Goal: Task Accomplishment & Management: Manage account settings

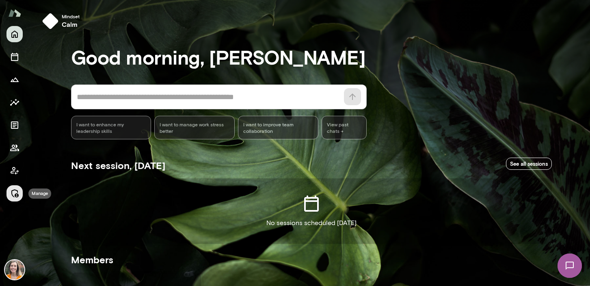
click at [13, 192] on icon "Manage" at bounding box center [15, 194] width 10 height 10
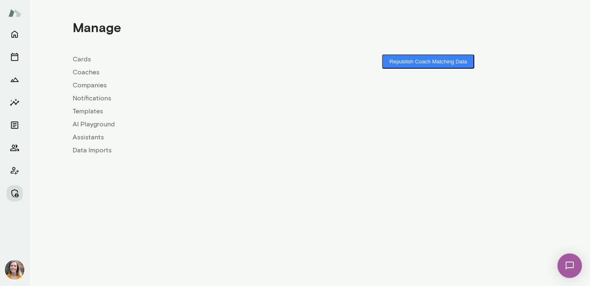
click at [87, 71] on link "Coaches" at bounding box center [191, 72] width 237 height 10
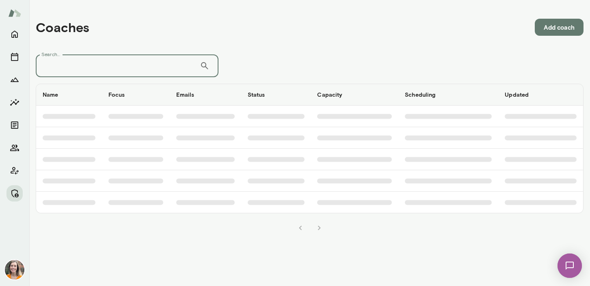
click at [104, 63] on input "Search..." at bounding box center [118, 65] width 164 height 23
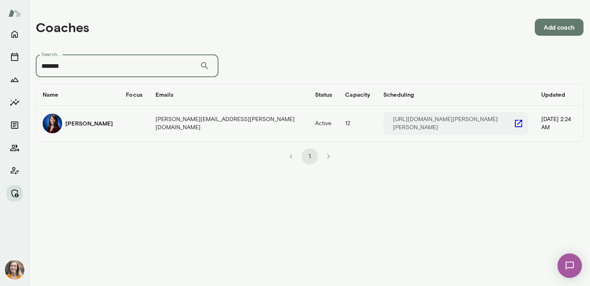
type input "*******"
click at [104, 122] on div "[PERSON_NAME]" at bounding box center [78, 124] width 70 height 20
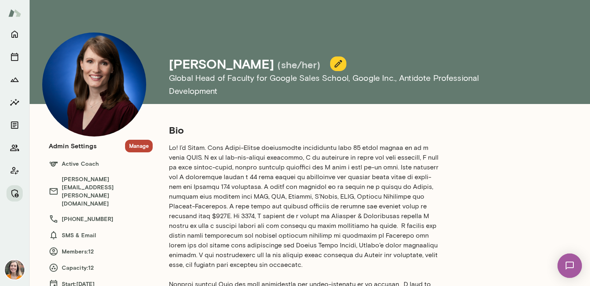
click at [137, 145] on button "Manage" at bounding box center [139, 146] width 28 height 13
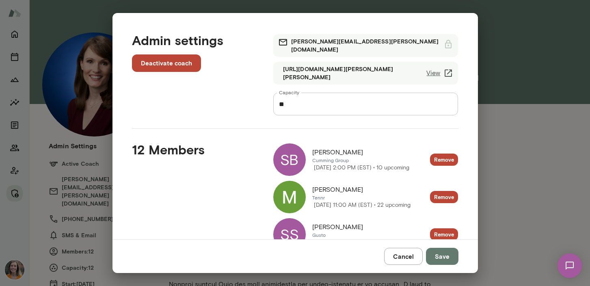
click at [408, 257] on button "Cancel" at bounding box center [403, 256] width 39 height 17
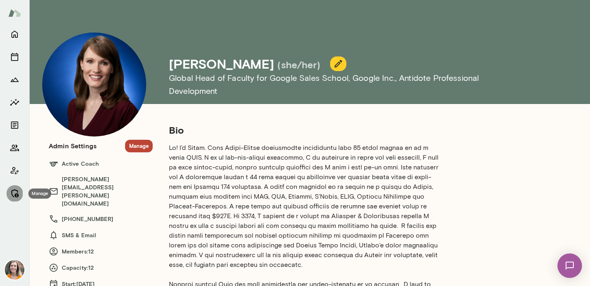
click at [13, 190] on icon "Manage" at bounding box center [14, 193] width 7 height 8
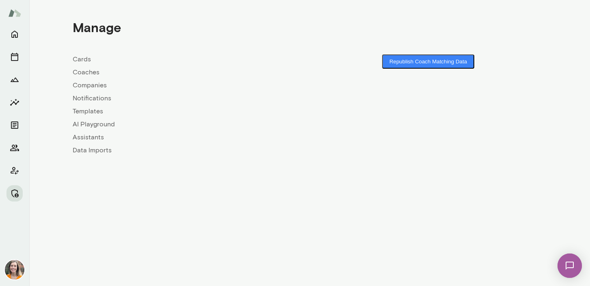
click at [86, 69] on link "Coaches" at bounding box center [191, 72] width 237 height 10
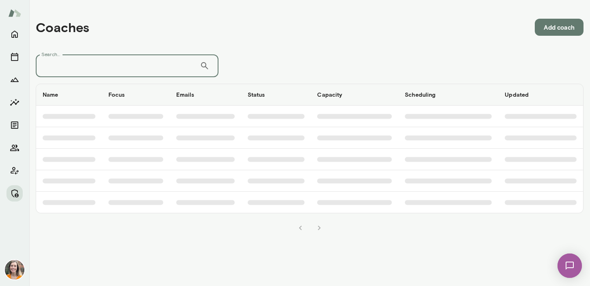
click at [122, 64] on input "Search..." at bounding box center [118, 65] width 164 height 23
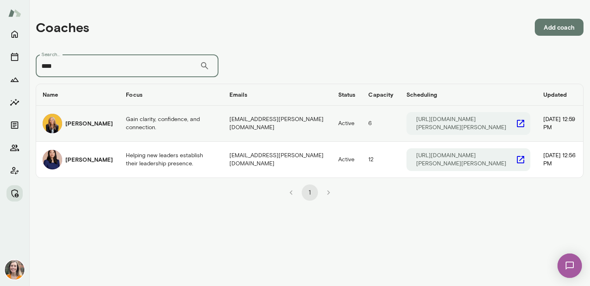
type input "****"
click at [119, 127] on td "Gain clarity, confidence, and connection." at bounding box center [171, 124] width 104 height 36
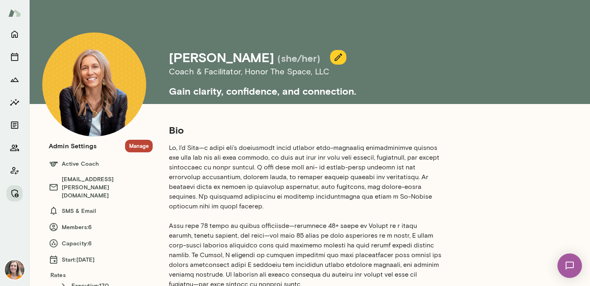
click at [137, 145] on button "Manage" at bounding box center [139, 146] width 28 height 13
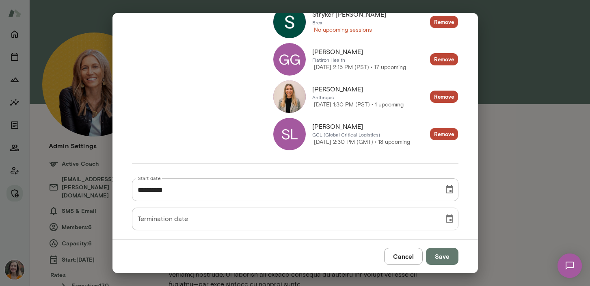
scroll to position [216, 0]
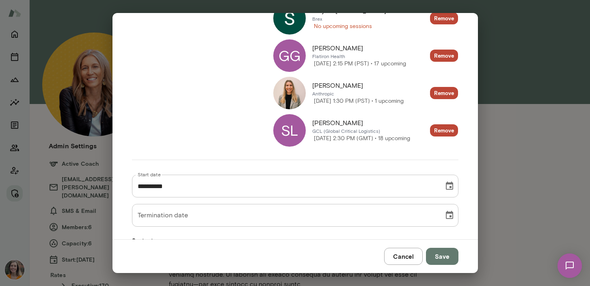
click at [288, 87] on img at bounding box center [289, 93] width 33 height 33
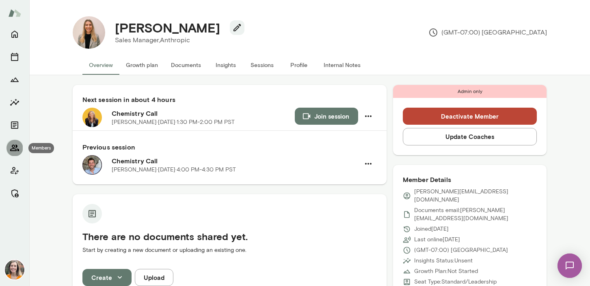
click at [15, 147] on icon "Members" at bounding box center [15, 148] width 10 height 10
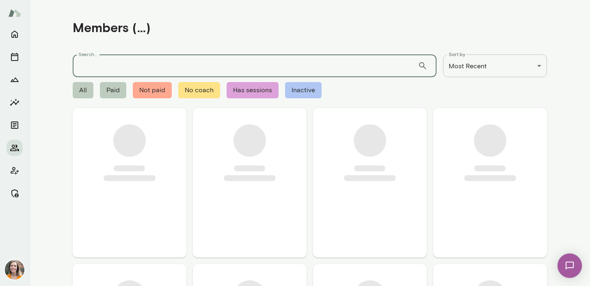
click at [119, 58] on input "Search..." at bounding box center [245, 65] width 345 height 23
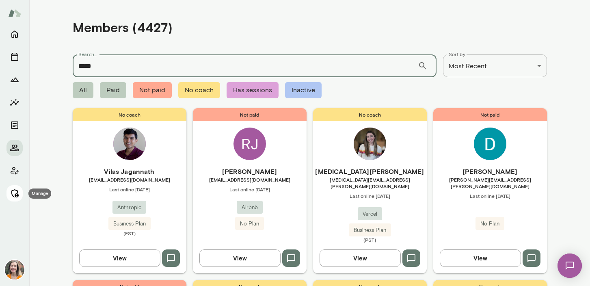
type input "*****"
click at [15, 189] on icon "Manage" at bounding box center [15, 194] width 10 height 10
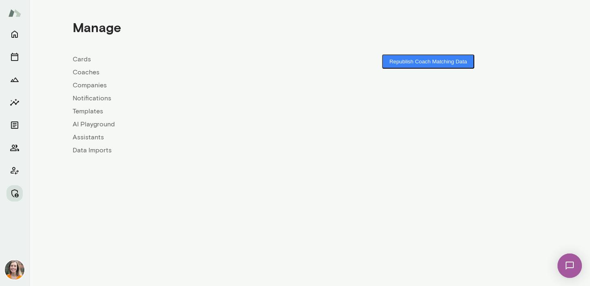
click at [87, 75] on link "Coaches" at bounding box center [191, 72] width 237 height 10
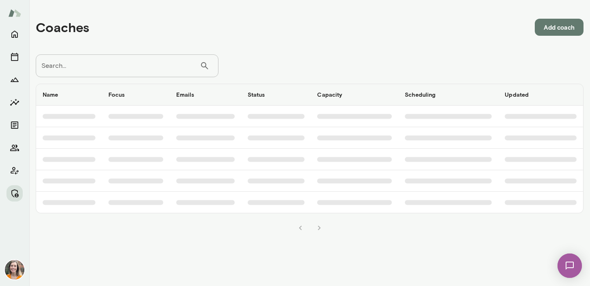
click at [105, 63] on input "Search..." at bounding box center [118, 65] width 164 height 23
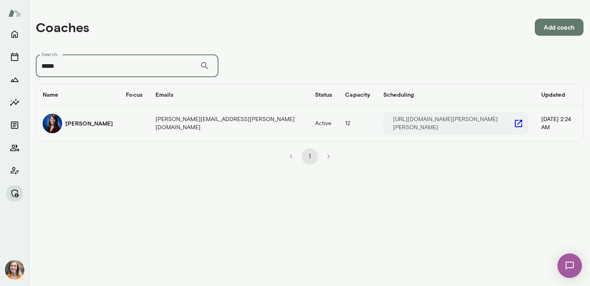
type input "*****"
click at [96, 121] on h6 "[PERSON_NAME]" at bounding box center [89, 123] width 48 height 8
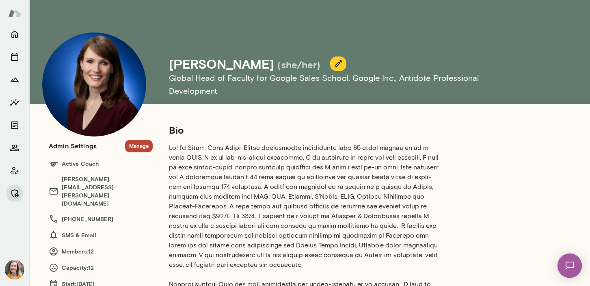
click at [137, 144] on button "Manage" at bounding box center [139, 146] width 28 height 13
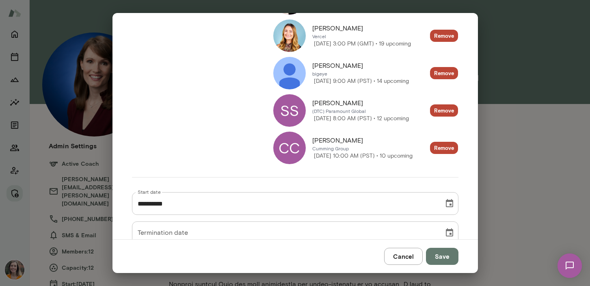
scroll to position [425, 0]
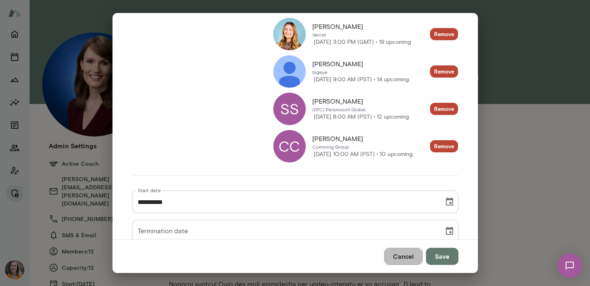
click at [408, 258] on button "Cancel" at bounding box center [403, 256] width 39 height 17
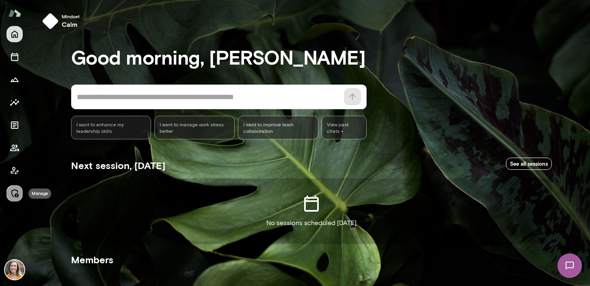
click at [16, 195] on icon "Manage" at bounding box center [15, 194] width 10 height 10
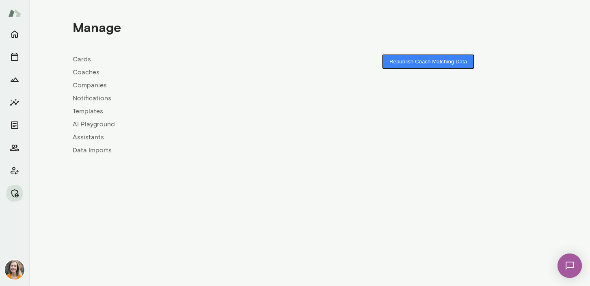
click at [84, 71] on link "Coaches" at bounding box center [191, 72] width 237 height 10
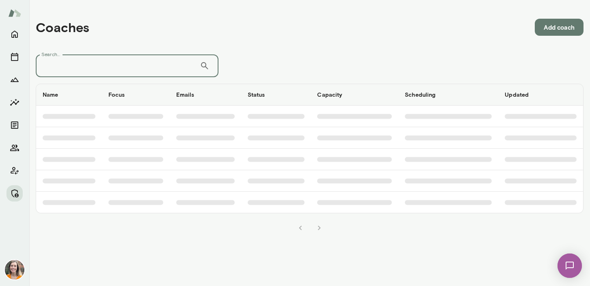
click at [100, 63] on input "Search..." at bounding box center [118, 65] width 164 height 23
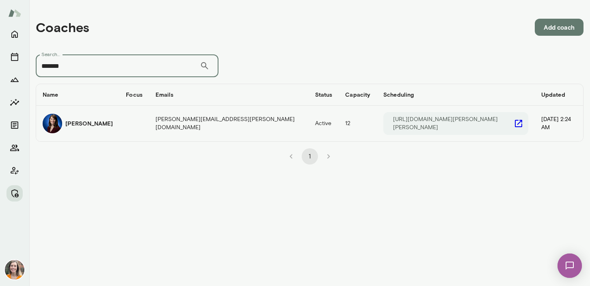
type input "*******"
click at [119, 121] on td "[PERSON_NAME]" at bounding box center [77, 124] width 83 height 36
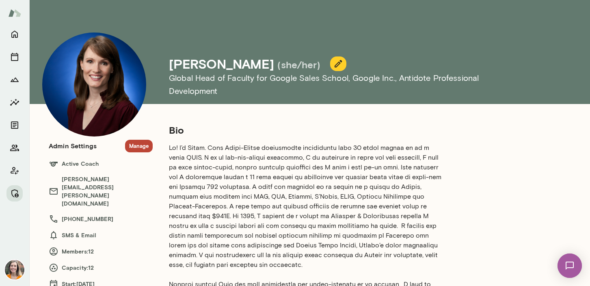
click at [139, 143] on button "Manage" at bounding box center [139, 146] width 28 height 13
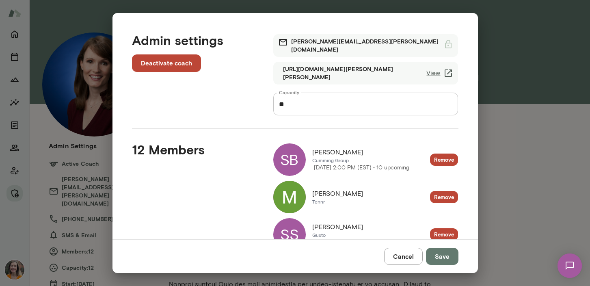
click at [297, 103] on input "**" at bounding box center [365, 104] width 185 height 23
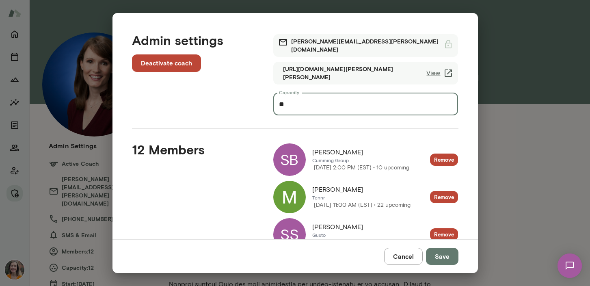
type input "**"
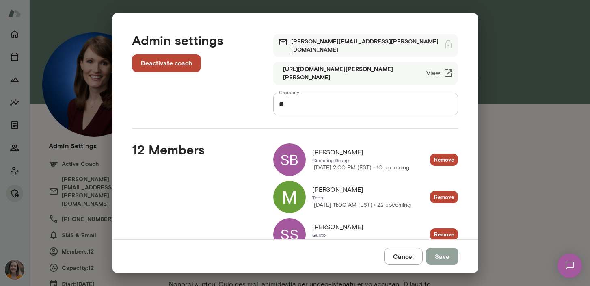
click at [447, 259] on button "Save" at bounding box center [442, 256] width 33 height 17
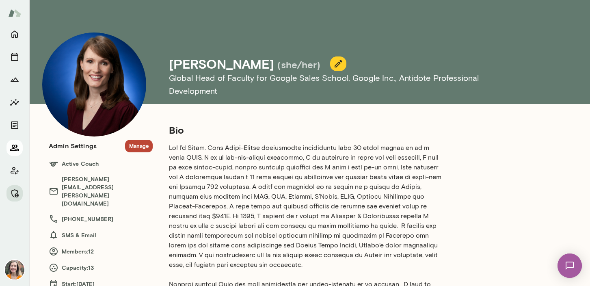
click at [13, 146] on icon "Members" at bounding box center [15, 148] width 10 height 10
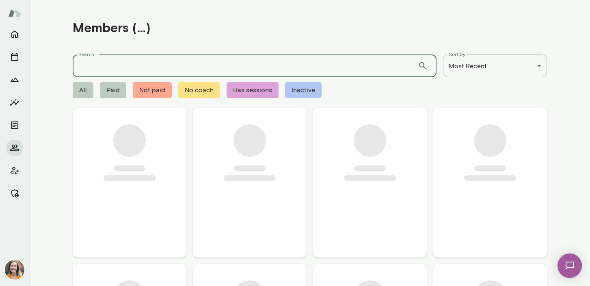
click at [103, 68] on input "Search..." at bounding box center [245, 65] width 345 height 23
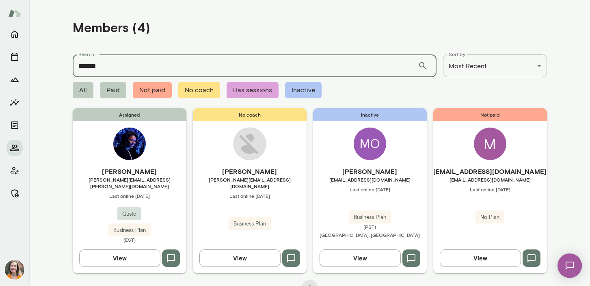
type input "*******"
click at [175, 161] on div "Assigned Monique Jackson monique.jackson@gusto.com Last online August 12 Gusto …" at bounding box center [130, 190] width 114 height 165
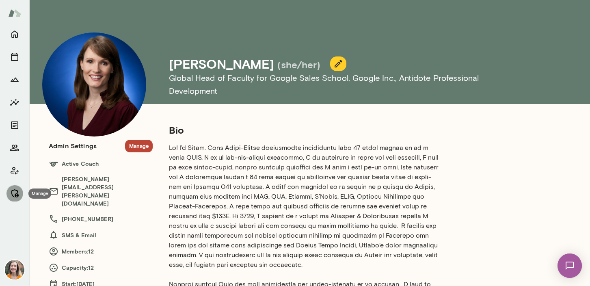
click at [11, 191] on icon "Manage" at bounding box center [15, 194] width 10 height 10
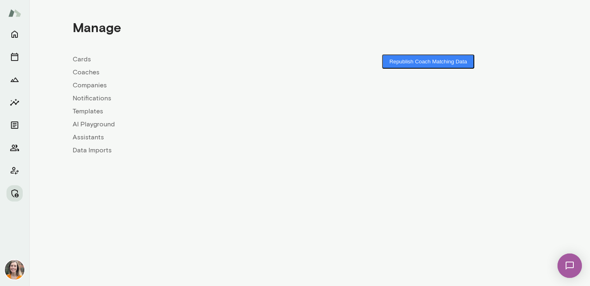
click at [82, 72] on link "Coaches" at bounding box center [191, 72] width 237 height 10
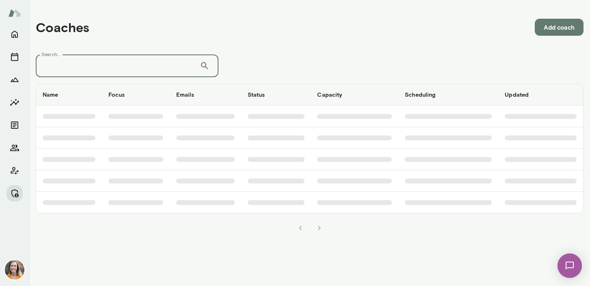
click at [111, 63] on input "Search..." at bounding box center [118, 65] width 164 height 23
type input "******"
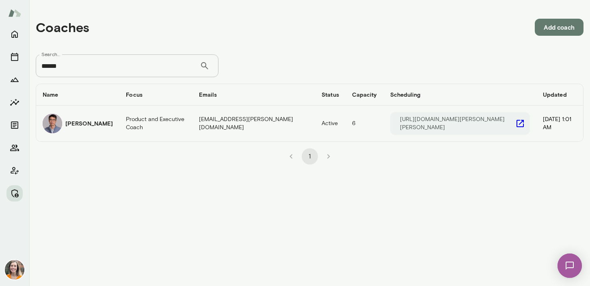
click at [93, 124] on h6 "Victor Chan" at bounding box center [89, 123] width 48 height 8
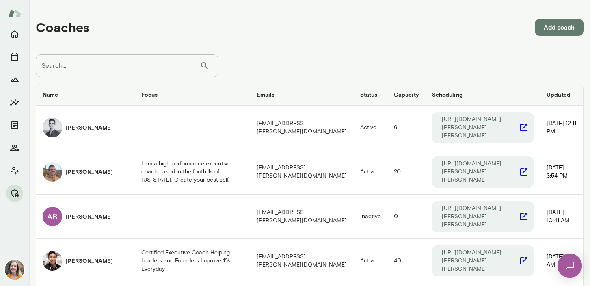
click at [119, 58] on input "Search..." at bounding box center [118, 65] width 164 height 23
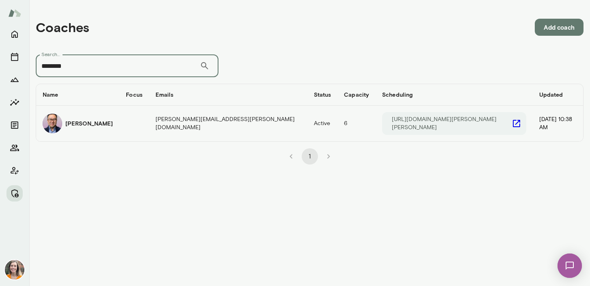
type input "********"
click at [117, 122] on td "Valentin Wu" at bounding box center [77, 124] width 83 height 36
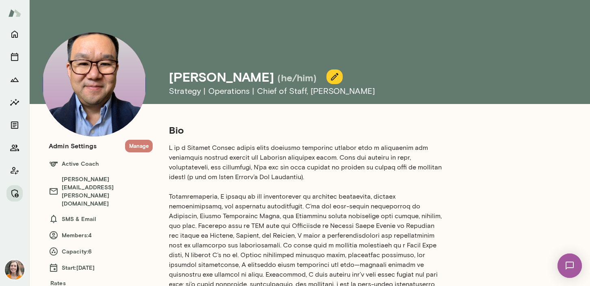
click at [141, 146] on button "Manage" at bounding box center [139, 146] width 28 height 13
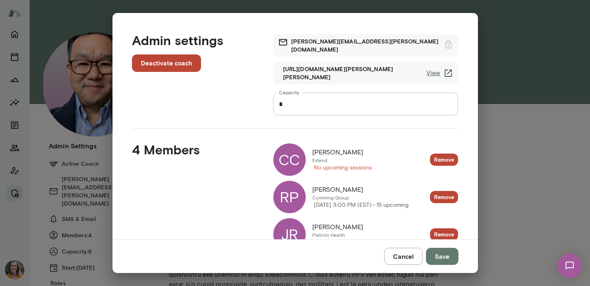
click at [525, 204] on div "**********" at bounding box center [295, 143] width 590 height 286
click at [409, 254] on button "Cancel" at bounding box center [403, 256] width 39 height 17
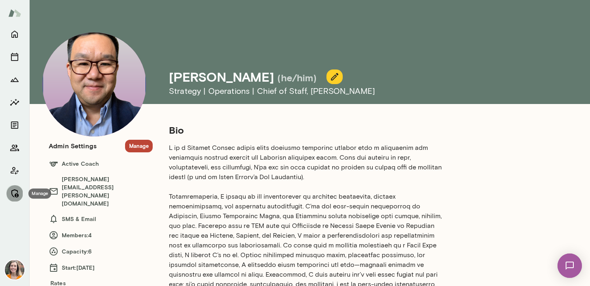
click at [15, 194] on icon "Manage" at bounding box center [14, 193] width 7 height 8
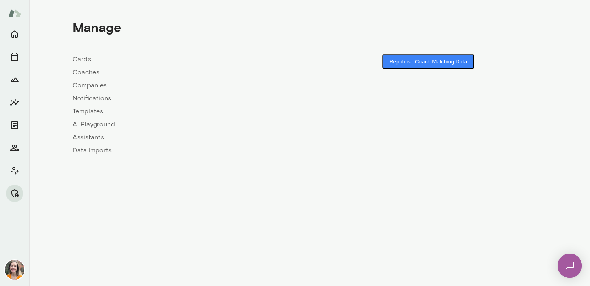
click at [86, 72] on link "Coaches" at bounding box center [191, 72] width 237 height 10
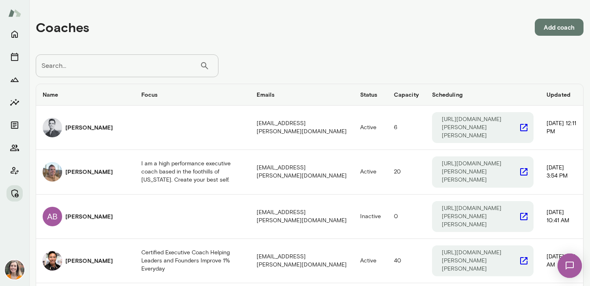
click at [95, 62] on input "Search..." at bounding box center [118, 65] width 164 height 23
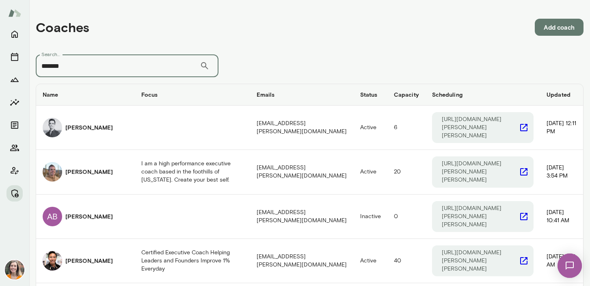
type input "*******"
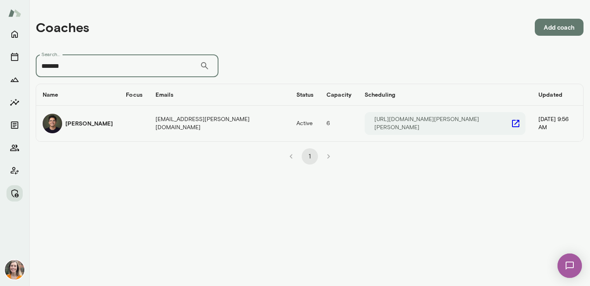
click at [208, 124] on td "stephensalinas@mento.co" at bounding box center [219, 124] width 141 height 36
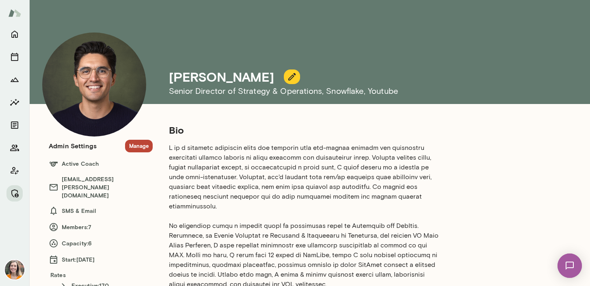
click at [141, 150] on button "Manage" at bounding box center [139, 146] width 28 height 13
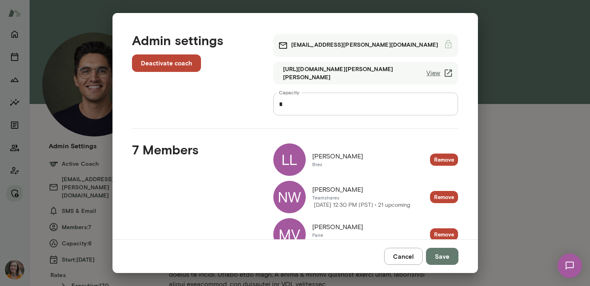
click at [295, 105] on input "*" at bounding box center [365, 104] width 185 height 23
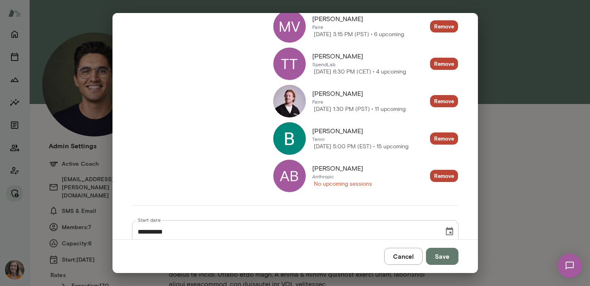
scroll to position [205, 0]
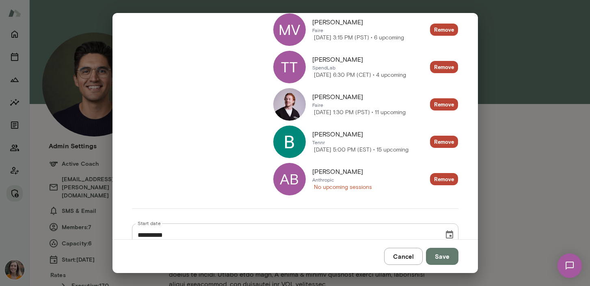
type input "*"
click at [440, 254] on button "Save" at bounding box center [442, 256] width 33 height 17
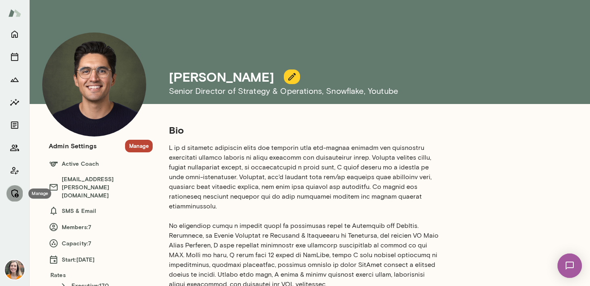
click at [8, 191] on button "Manage" at bounding box center [15, 193] width 16 height 16
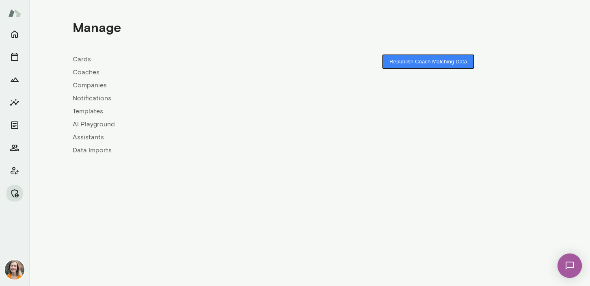
click at [82, 72] on link "Coaches" at bounding box center [191, 72] width 237 height 10
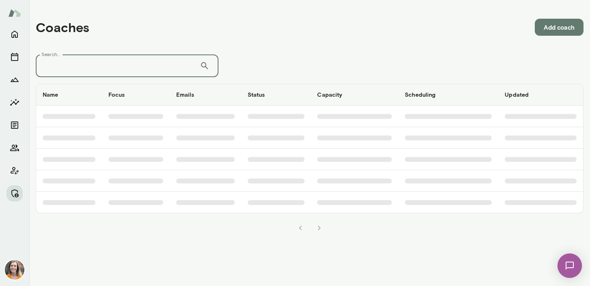
click at [97, 72] on input "Search..." at bounding box center [118, 65] width 164 height 23
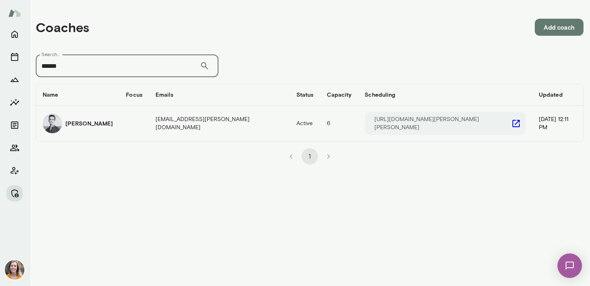
type input "******"
click at [112, 123] on div "Adam Lurie" at bounding box center [78, 124] width 70 height 20
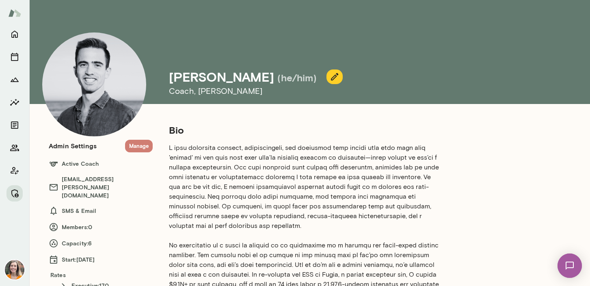
click at [139, 147] on button "Manage" at bounding box center [139, 146] width 28 height 13
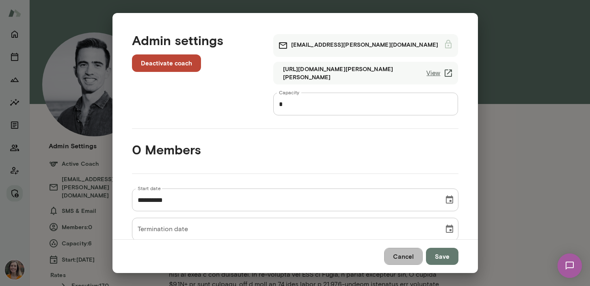
click at [404, 258] on button "Cancel" at bounding box center [403, 256] width 39 height 17
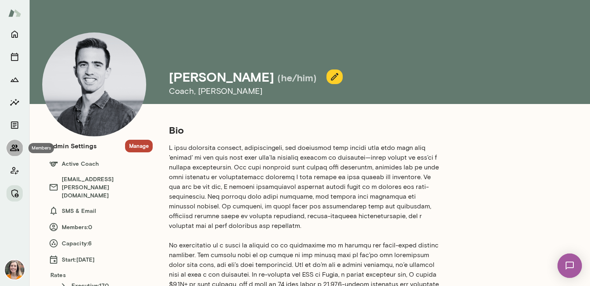
click at [12, 146] on icon "Members" at bounding box center [14, 148] width 9 height 7
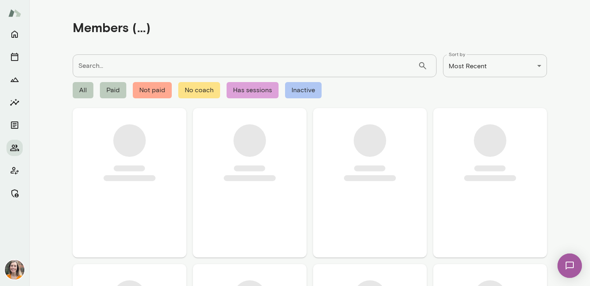
click at [102, 66] on input "Search..." at bounding box center [245, 65] width 345 height 23
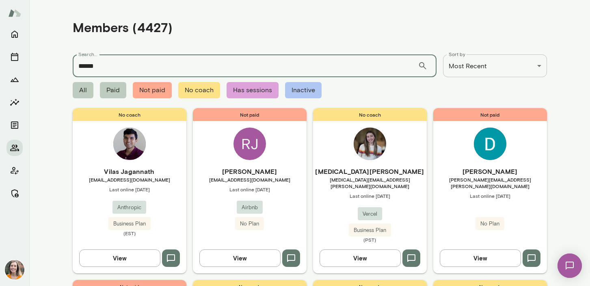
type input "******"
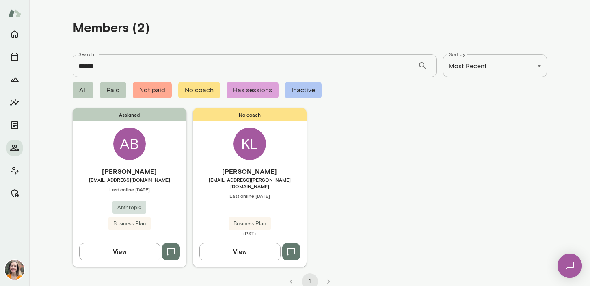
click at [164, 165] on div "Assigned AB Avital Balwit avital@anthropic.com Last online September 24 Anthrop…" at bounding box center [130, 187] width 114 height 158
